Goal: Transaction & Acquisition: Subscribe to service/newsletter

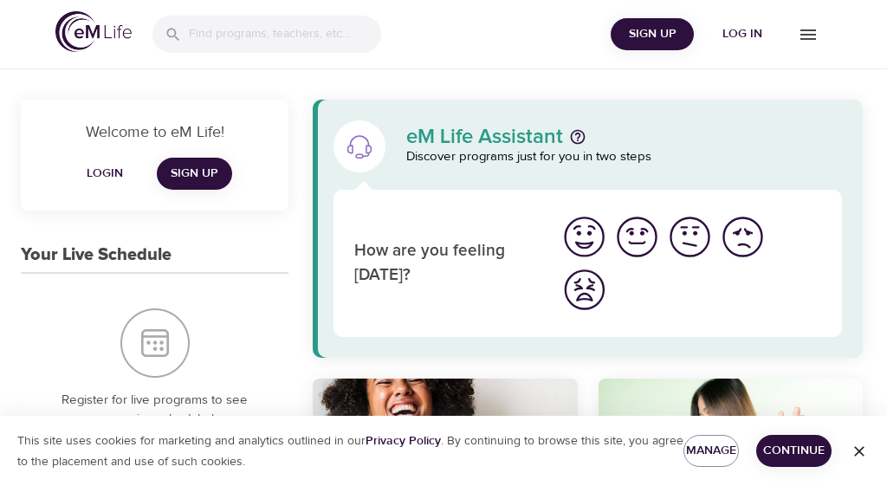
click at [804, 37] on icon "menu" at bounding box center [808, 34] width 21 height 21
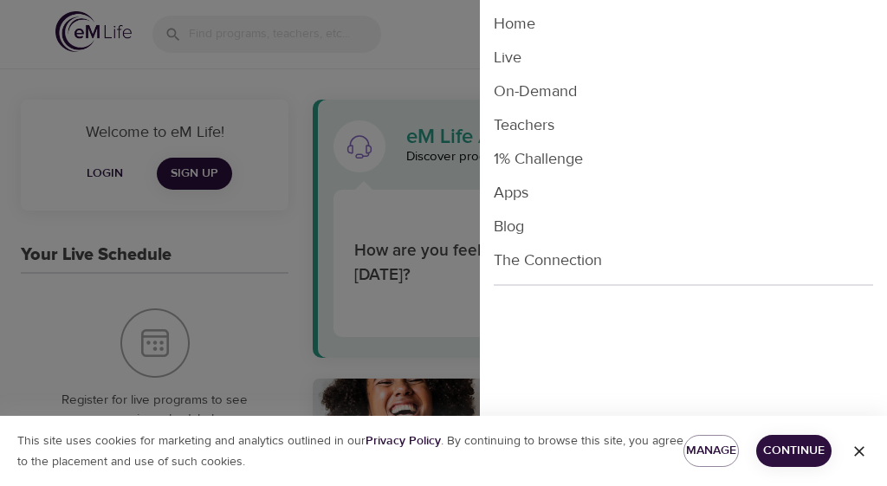
click at [515, 59] on li "Live" at bounding box center [683, 58] width 407 height 34
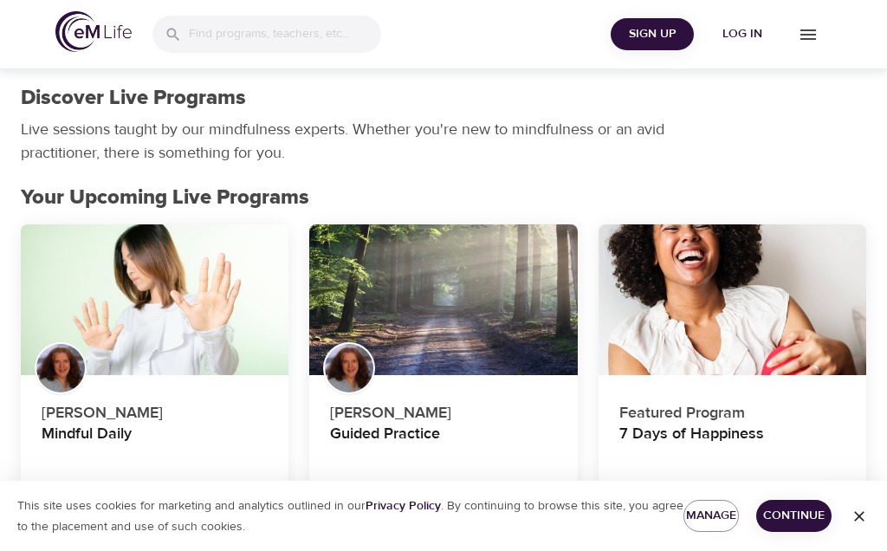
click at [804, 36] on icon "menu" at bounding box center [808, 34] width 21 height 21
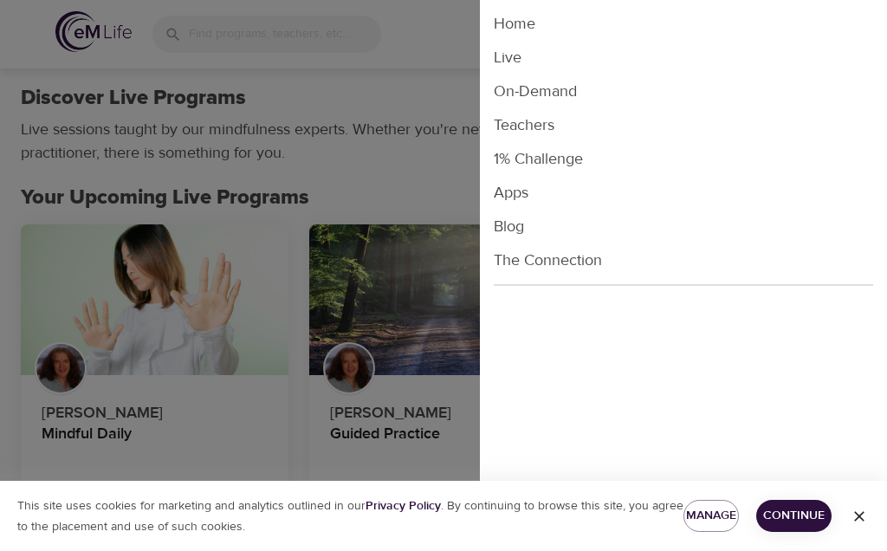
click at [517, 58] on li "Live" at bounding box center [683, 58] width 407 height 34
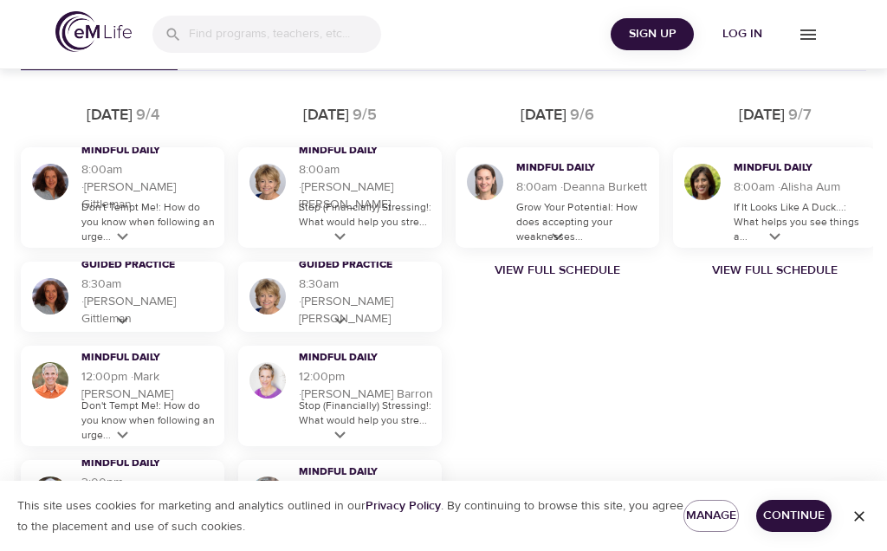
scroll to position [1054, 0]
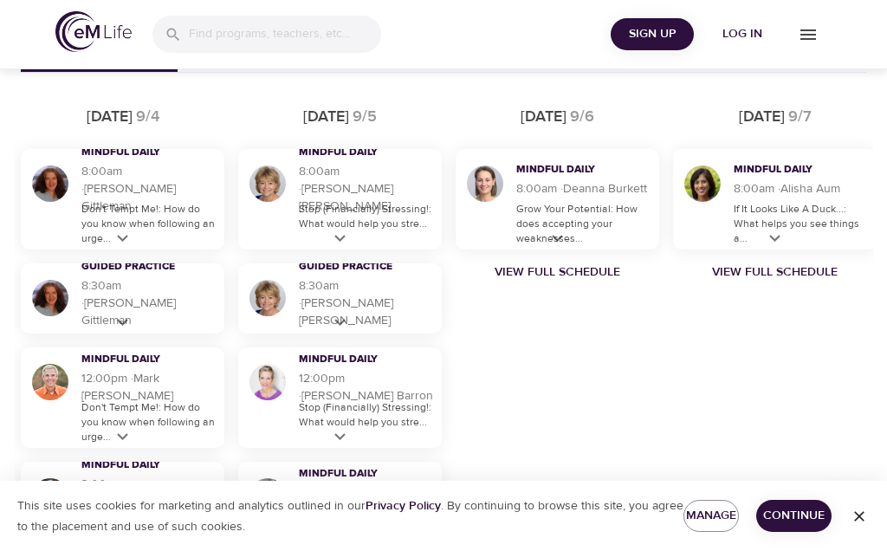
click at [127, 239] on p "Don't Tempt Me!: How do you know when following an urge..." at bounding box center [148, 224] width 134 height 44
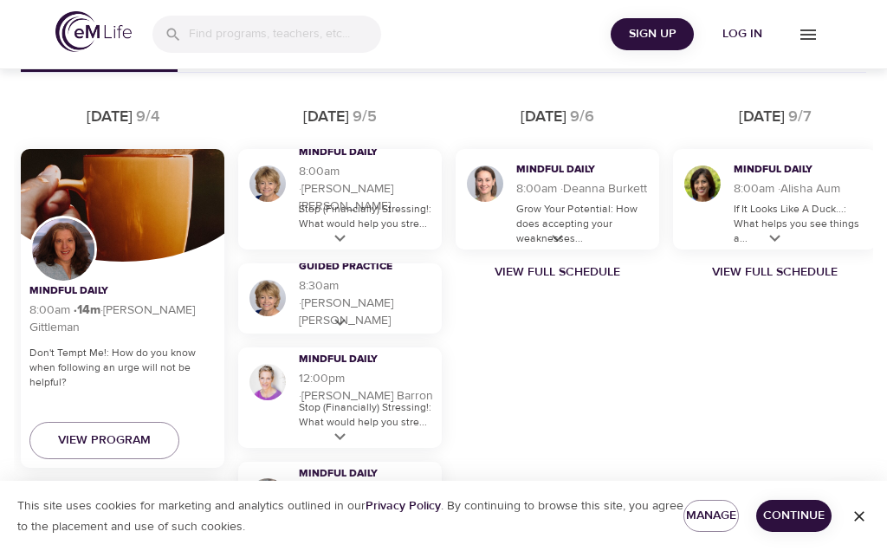
scroll to position [1080, 0]
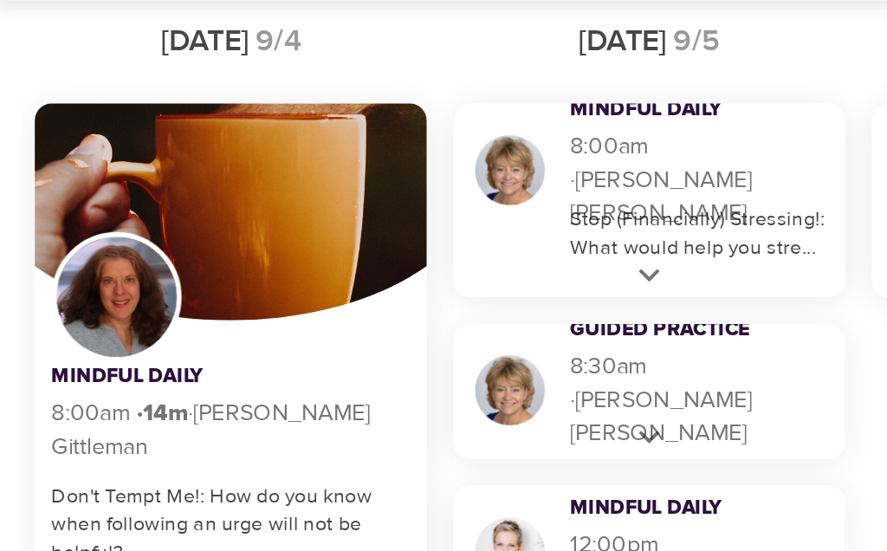
click at [340, 202] on icon at bounding box center [340, 213] width 22 height 22
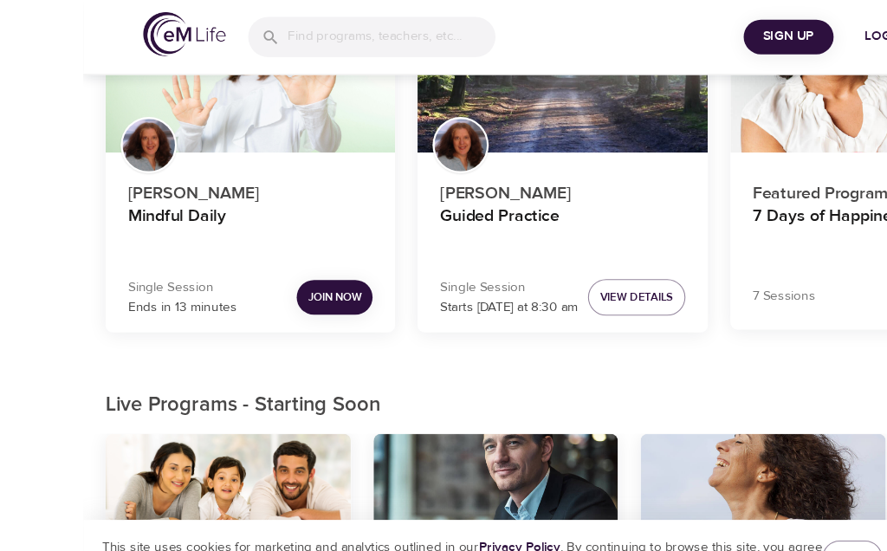
scroll to position [234, 0]
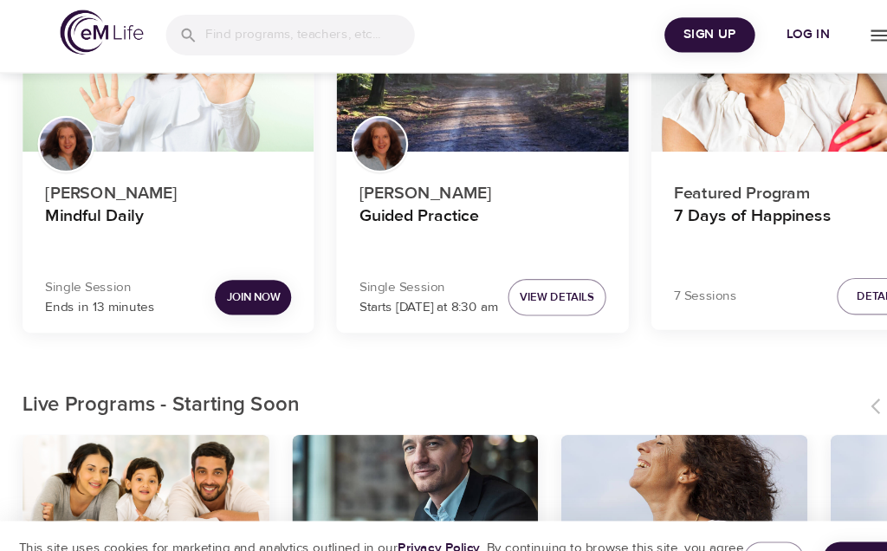
click at [231, 270] on span "Join Now" at bounding box center [232, 275] width 49 height 18
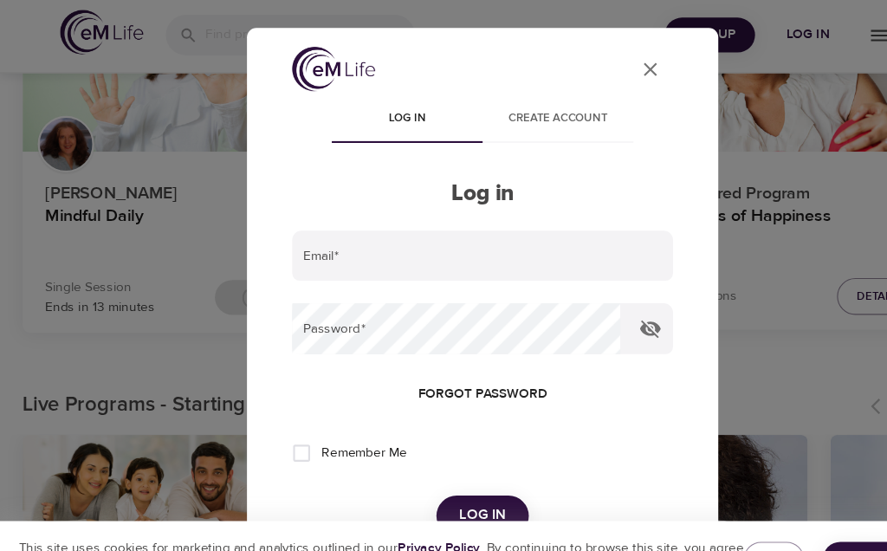
click at [313, 241] on input "email" at bounding box center [443, 237] width 350 height 47
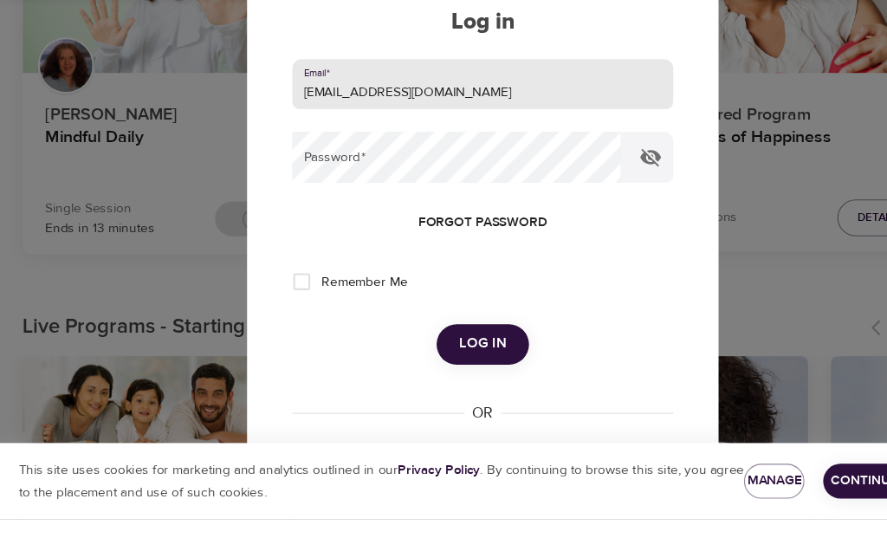
scroll to position [87, 0]
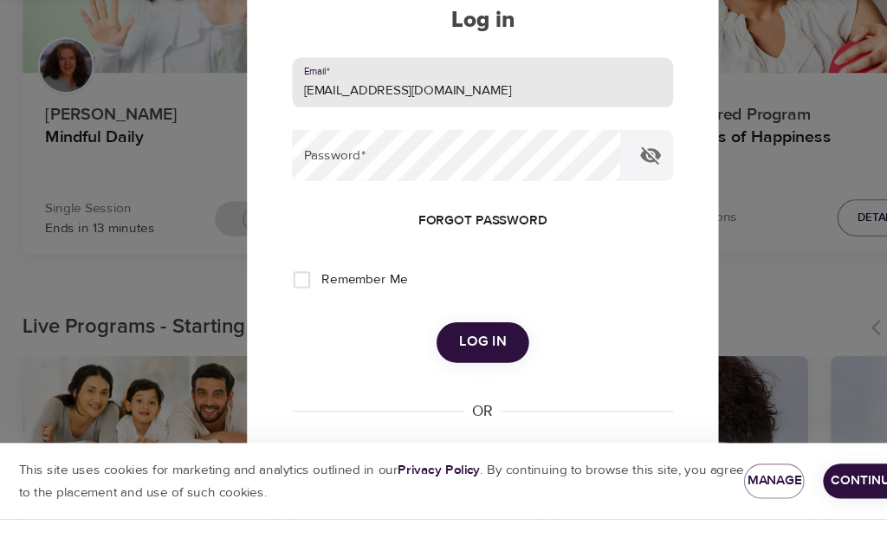
type input "pamhong@msn.com"
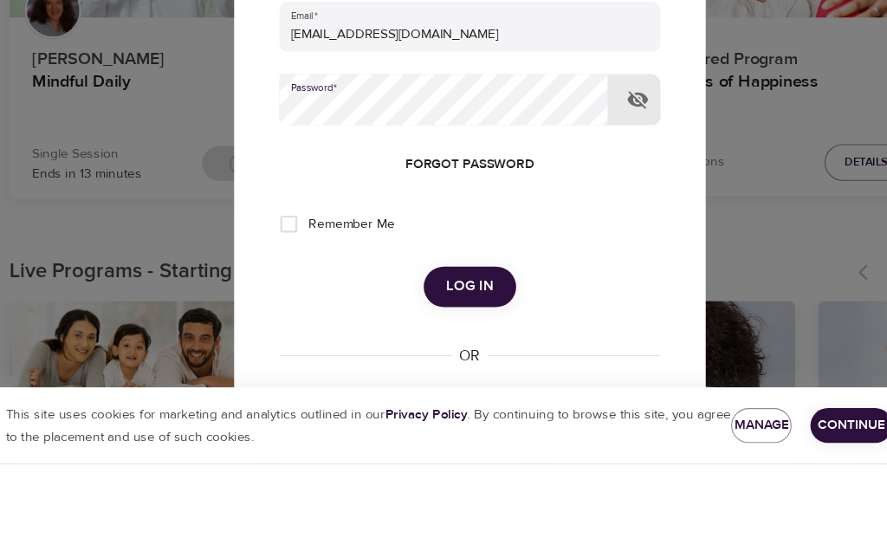
click at [430, 370] on button "Log in" at bounding box center [443, 388] width 85 height 36
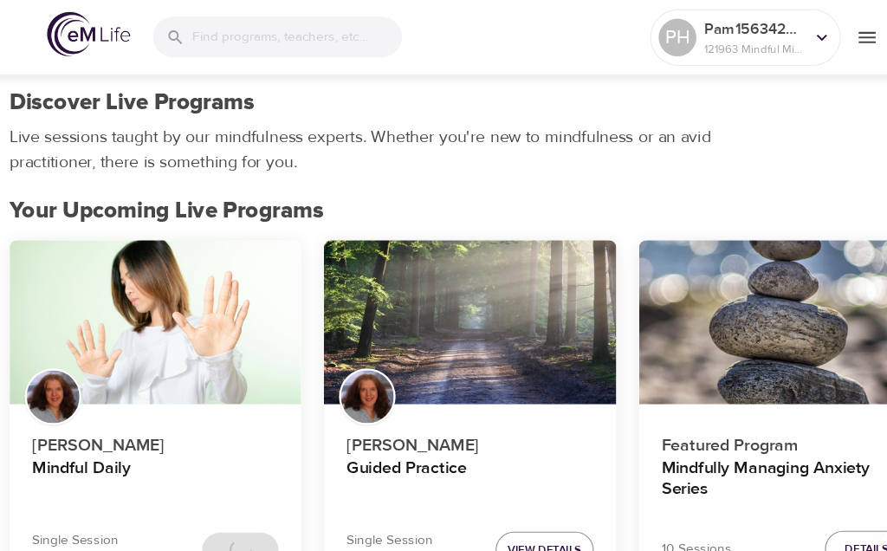
scroll to position [0, 0]
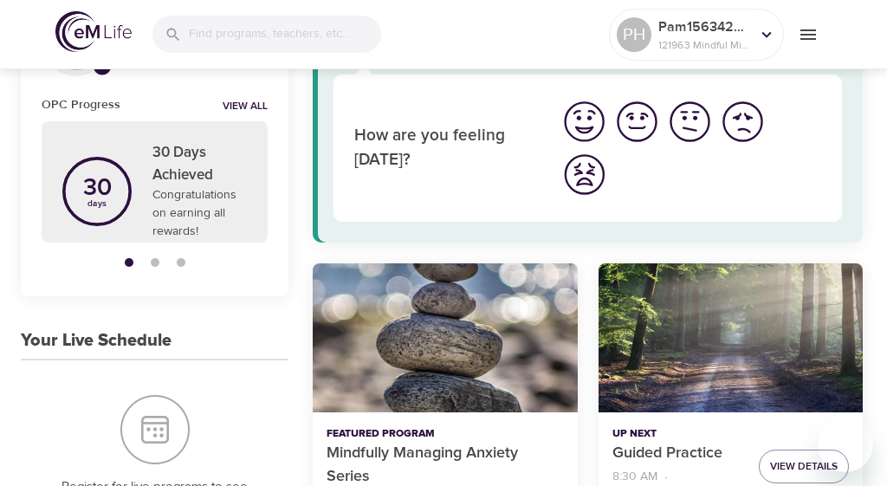
click at [812, 38] on icon "menu" at bounding box center [808, 34] width 16 height 10
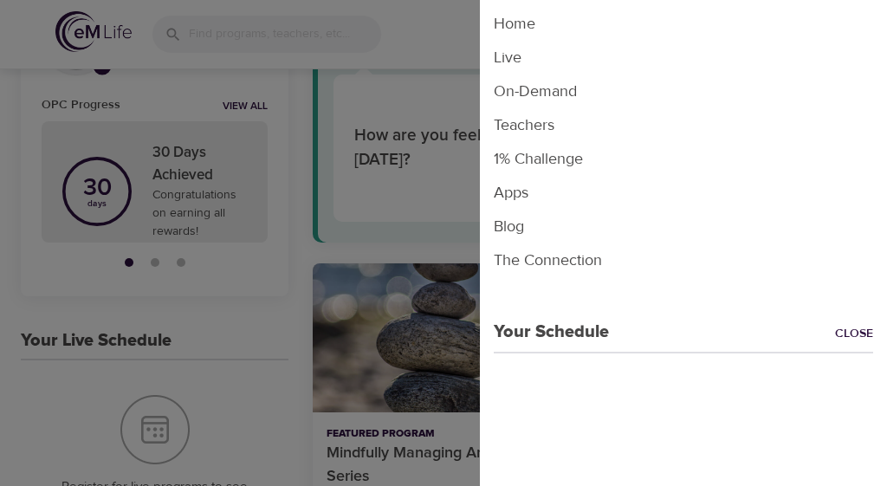
click at [522, 61] on li "Live" at bounding box center [683, 58] width 407 height 34
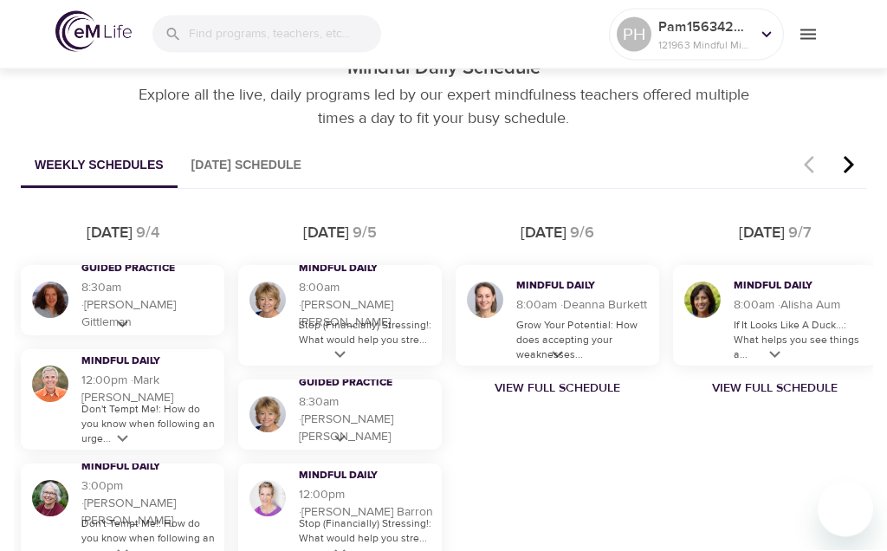
scroll to position [937, 0]
click at [346, 364] on icon at bounding box center [340, 356] width 22 height 22
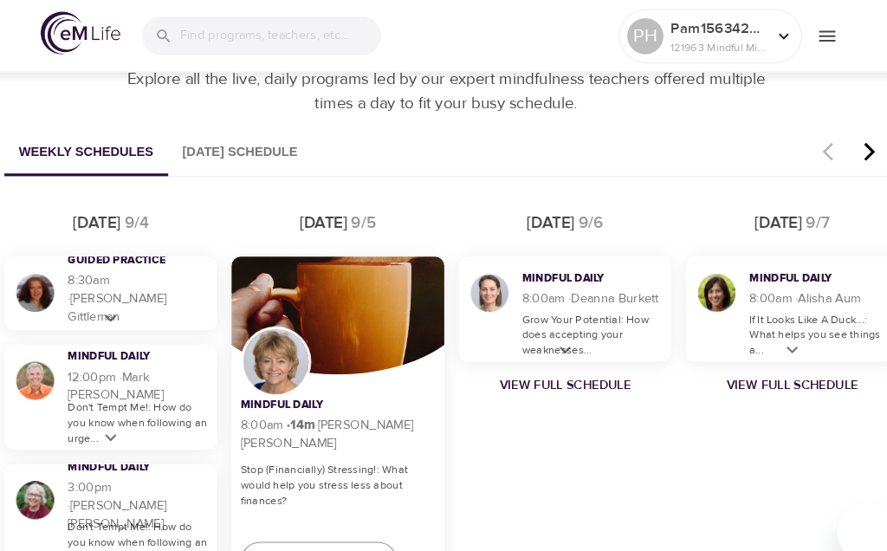
scroll to position [987, 0]
